Goal: Find contact information: Find contact information

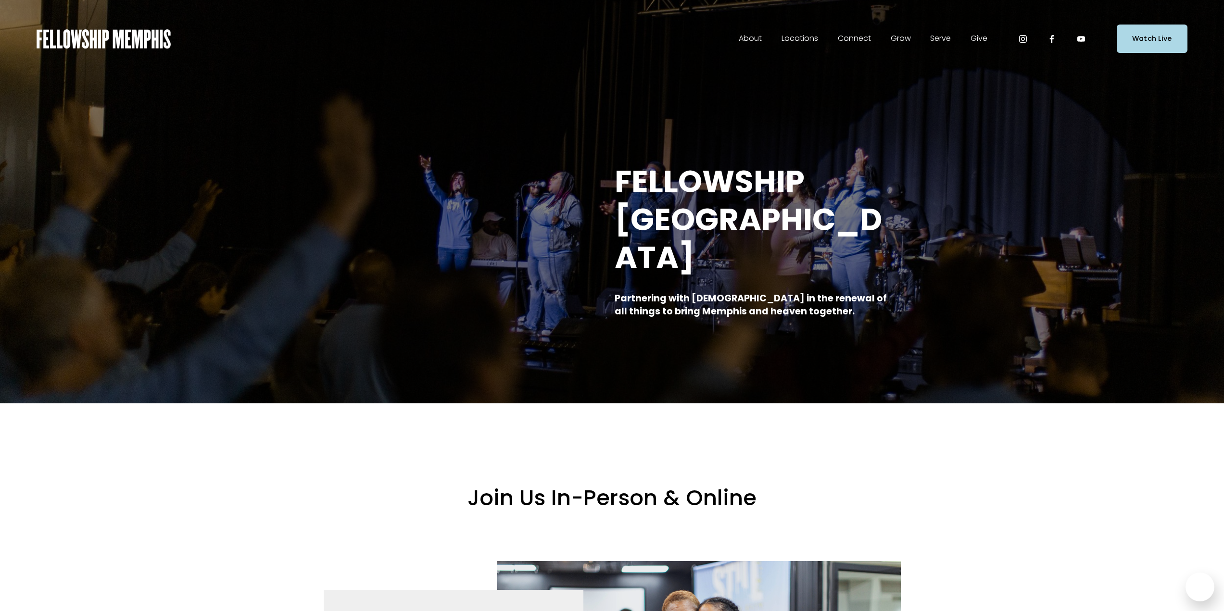
click at [0, 0] on span "Staff" at bounding box center [0, 0] width 0 height 0
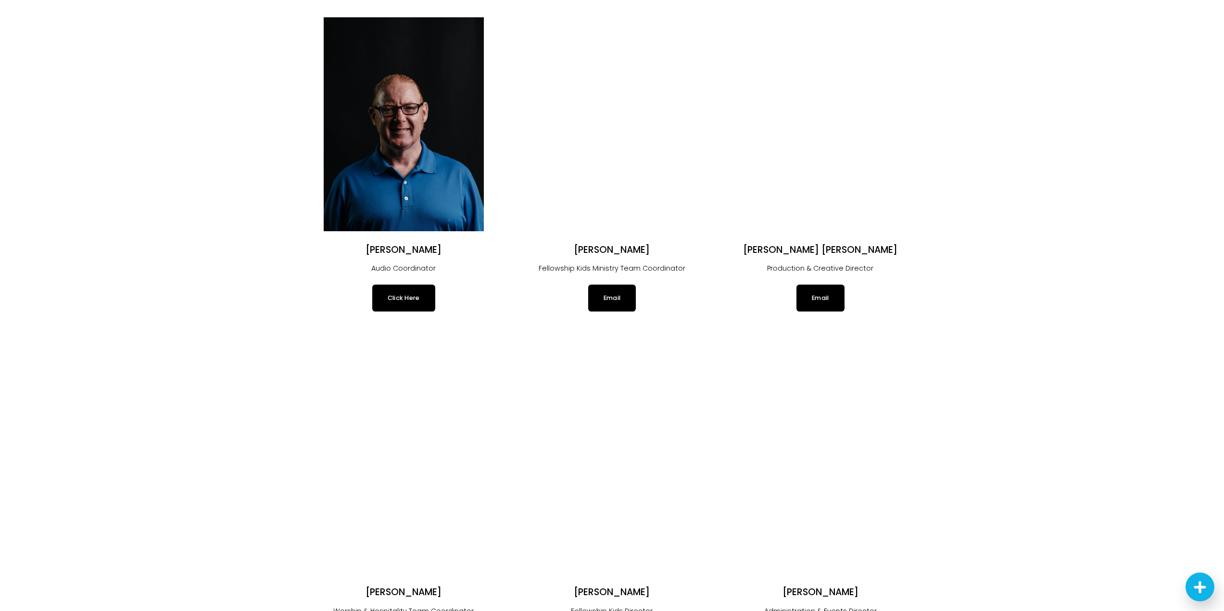
scroll to position [1250, 0]
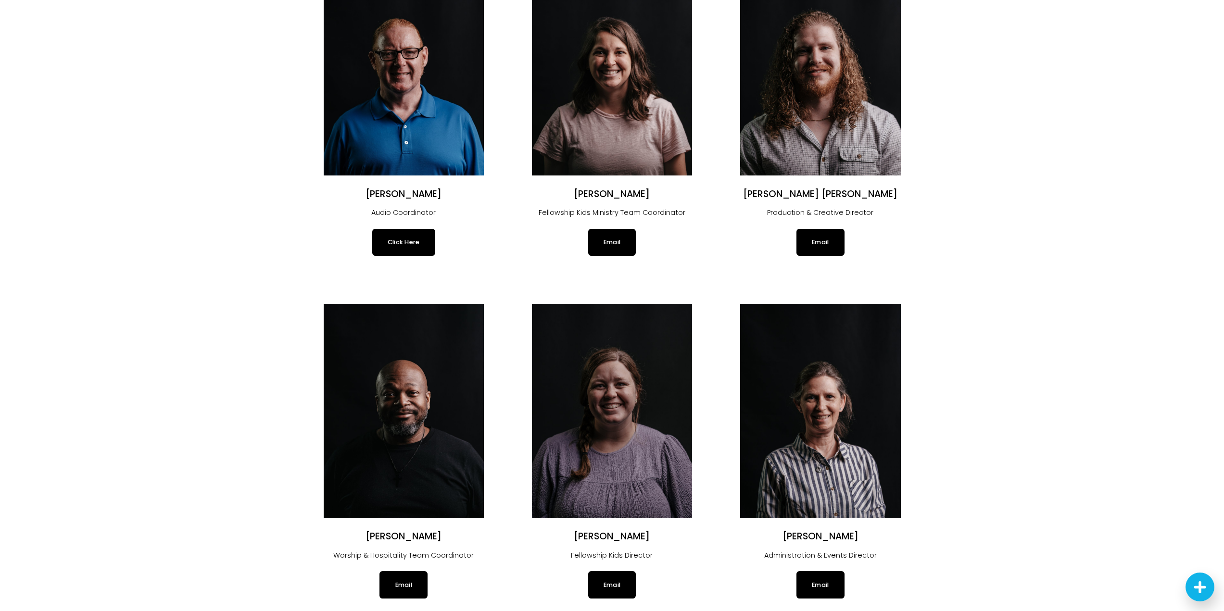
drag, startPoint x: 644, startPoint y: 522, endPoint x: 577, endPoint y: 526, distance: 66.9
click at [577, 531] on h2 "Kristin McNair" at bounding box center [612, 537] width 160 height 12
copy h2 "Kristin McNair"
click at [663, 550] on p "Fellowship Kids Director" at bounding box center [612, 556] width 160 height 13
drag, startPoint x: 653, startPoint y: 543, endPoint x: 573, endPoint y: 547, distance: 80.4
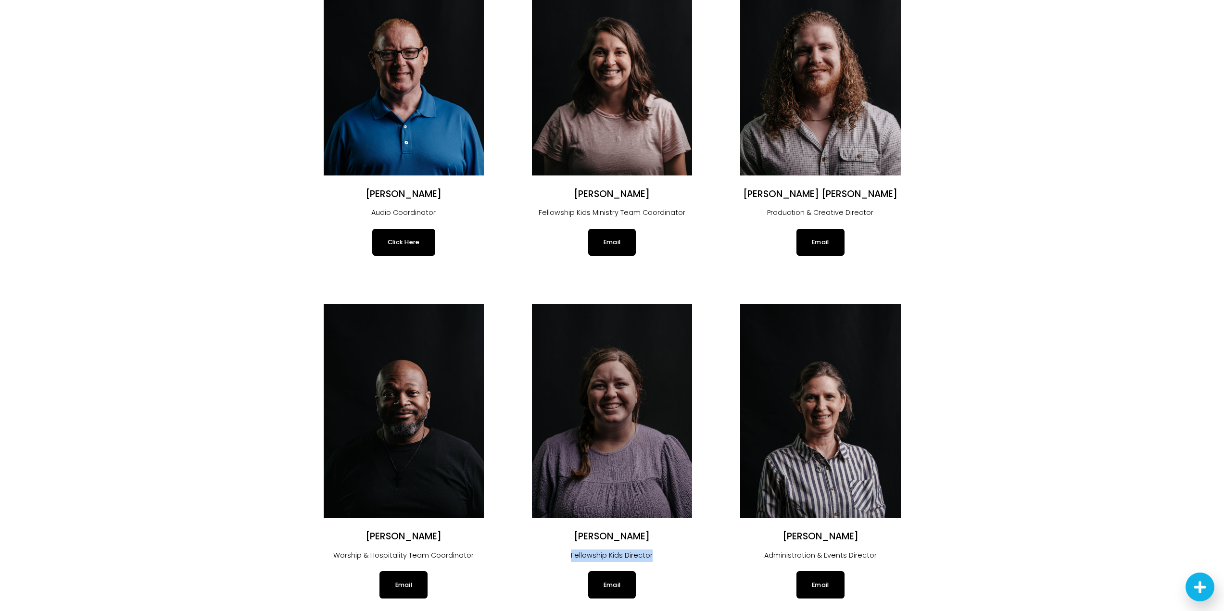
click at [573, 550] on p "Fellowship Kids Director" at bounding box center [612, 556] width 160 height 13
copy p "Fellowship Kids Director"
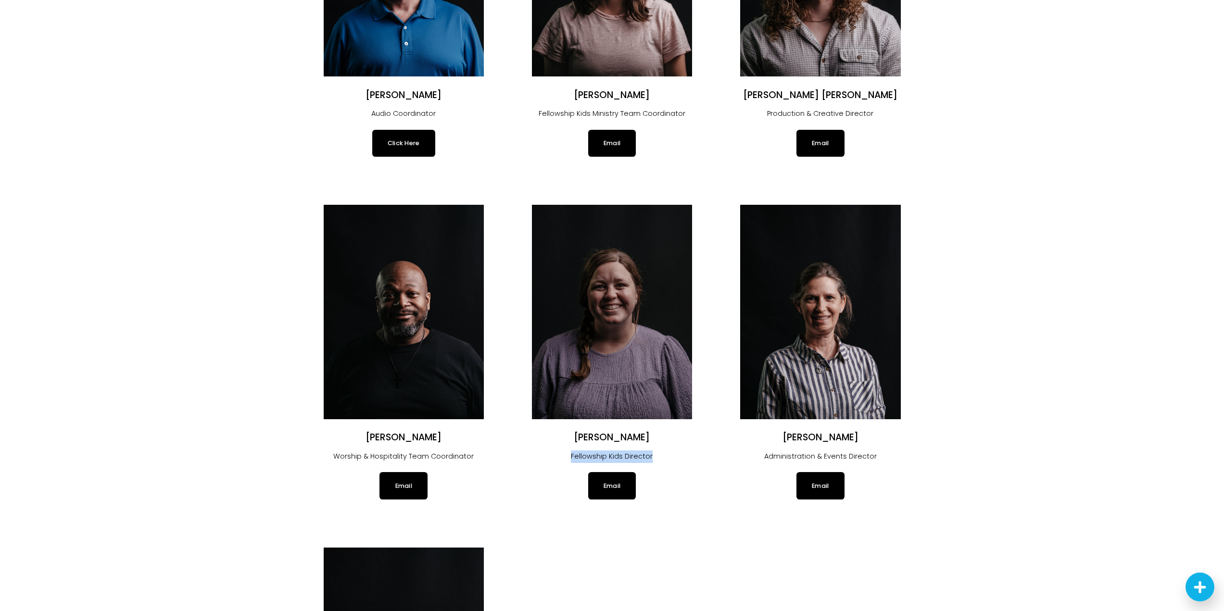
scroll to position [1394, 0]
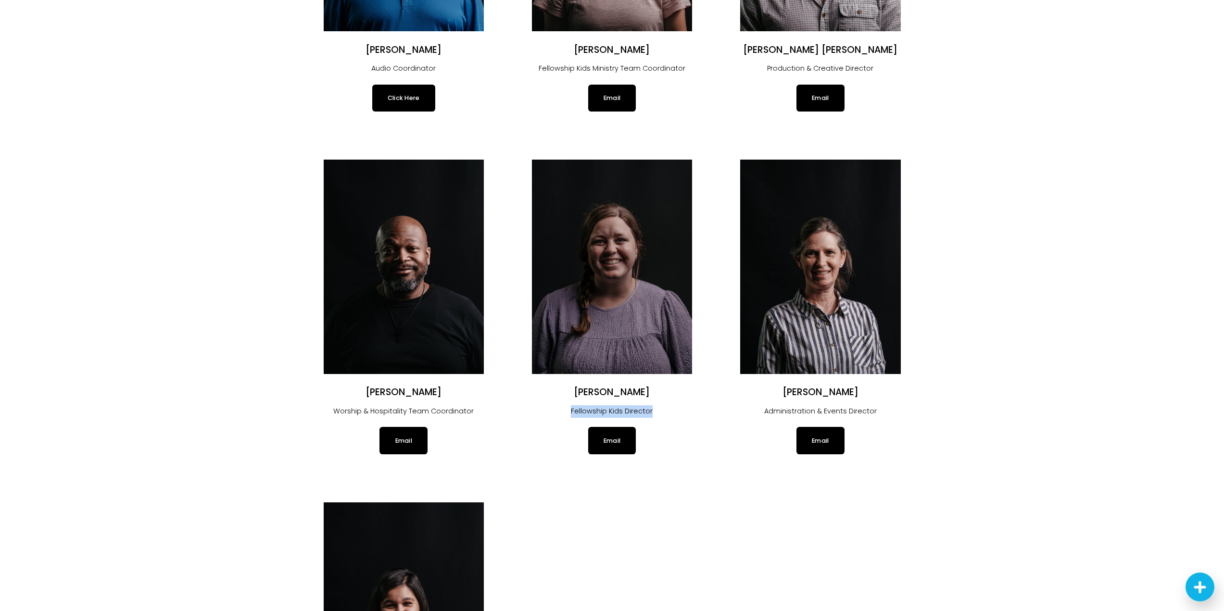
click at [619, 430] on link "Email" at bounding box center [612, 440] width 48 height 27
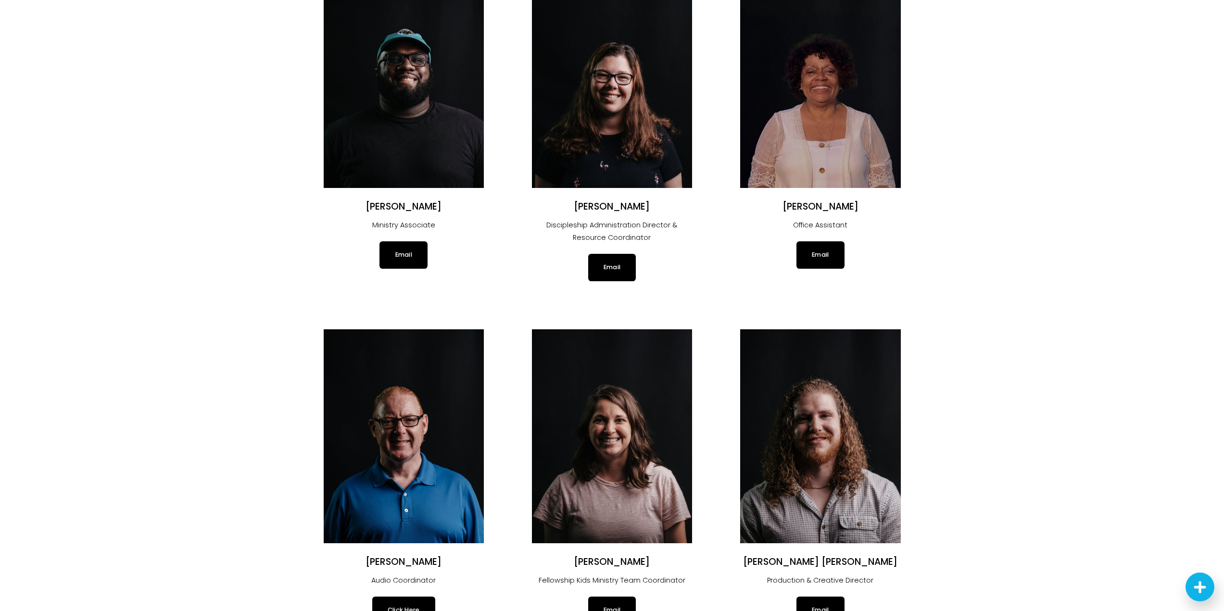
scroll to position [865, 0]
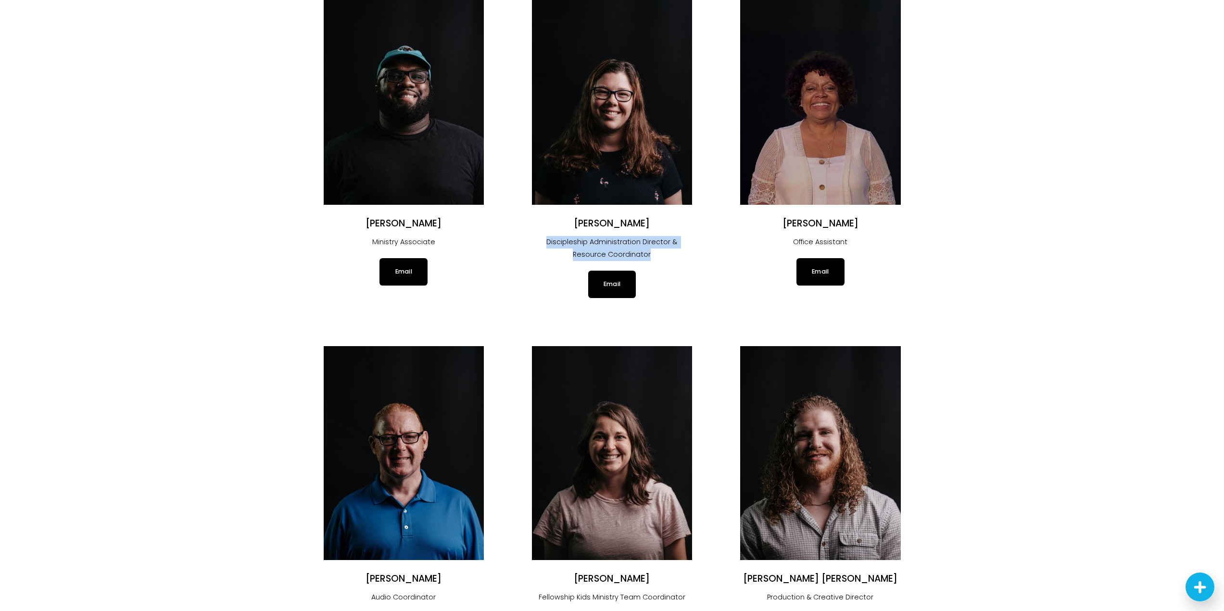
drag, startPoint x: 649, startPoint y: 239, endPoint x: 544, endPoint y: 230, distance: 105.2
click at [544, 236] on p "Discipleship Administration Director & Resource Coordinator" at bounding box center [612, 248] width 160 height 25
copy p "Discipleship Administration Director & Resource Coordinator"
